Goal: Information Seeking & Learning: Learn about a topic

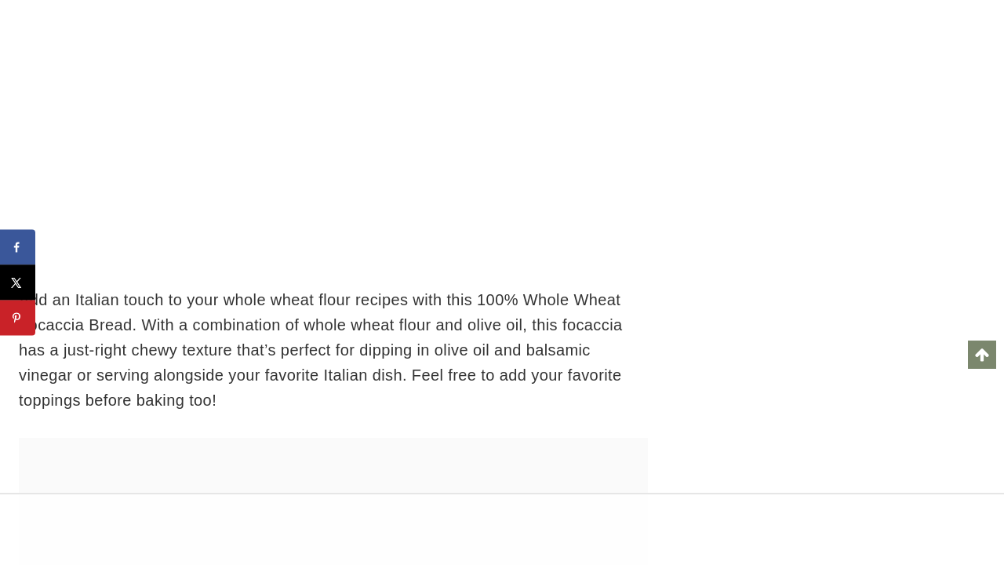
scroll to position [15509, 0]
